Goal: Navigation & Orientation: Understand site structure

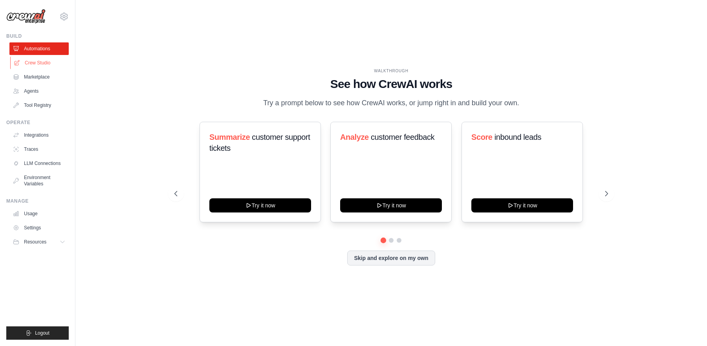
click at [53, 66] on link "Crew Studio" at bounding box center [39, 63] width 59 height 13
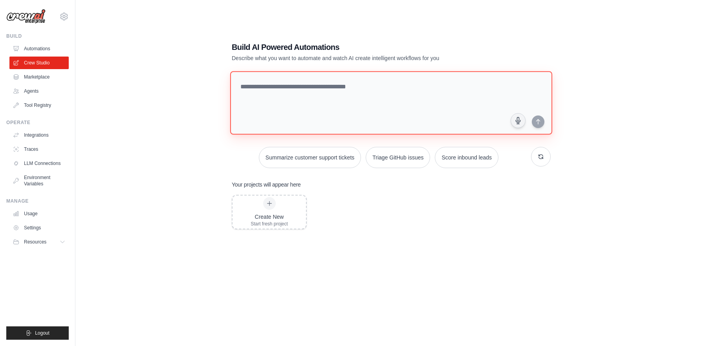
click at [283, 95] on textarea at bounding box center [391, 103] width 322 height 64
click at [35, 92] on link "Agents" at bounding box center [39, 91] width 59 height 13
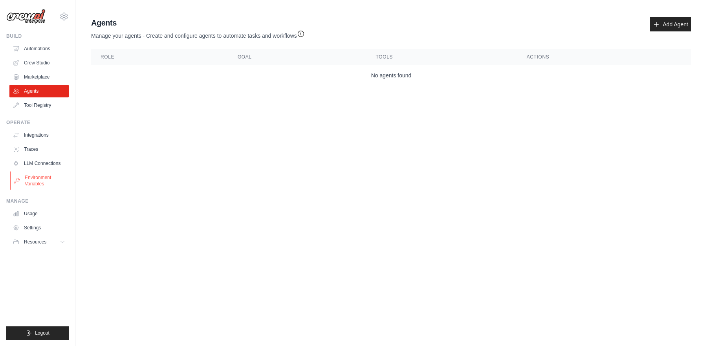
click at [41, 178] on link "Environment Variables" at bounding box center [39, 180] width 59 height 19
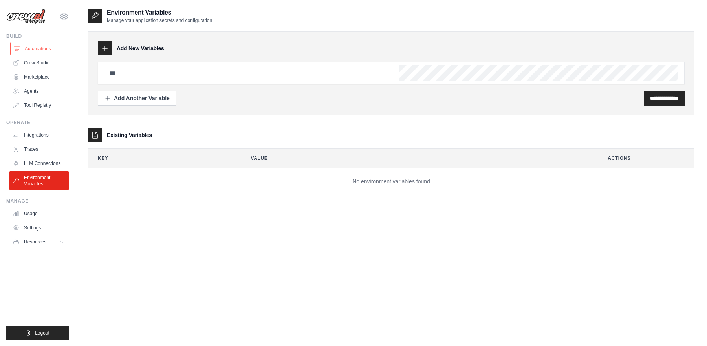
click at [33, 53] on link "Automations" at bounding box center [39, 48] width 59 height 13
